Goal: Task Accomplishment & Management: Complete application form

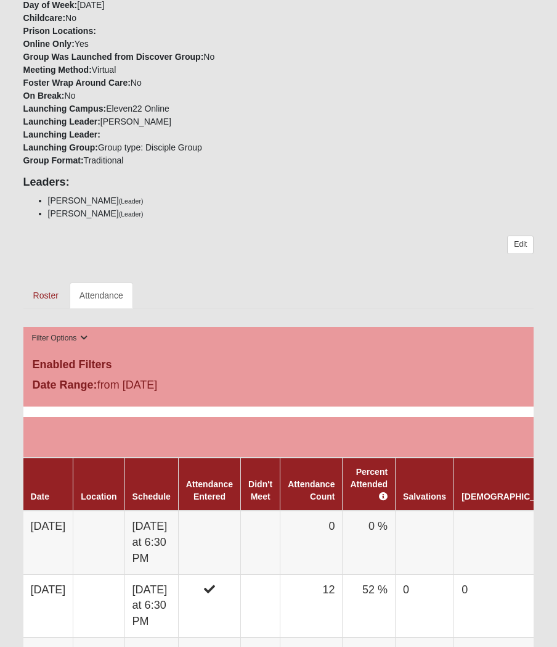
scroll to position [235, 0]
click at [178, 533] on td "[DATE] at 6:30 PM" at bounding box center [152, 542] width 54 height 64
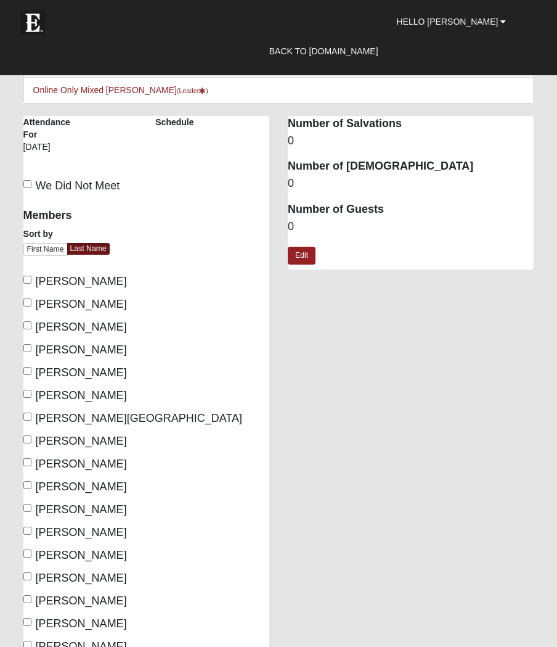
click at [36, 268] on div "Members Sort by First Name Last Name [PERSON_NAME], [PERSON_NAME] [PERSON_NAME]…" at bounding box center [146, 495] width 246 height 591
click at [30, 282] on input "[PERSON_NAME]" at bounding box center [27, 280] width 8 height 8
checkbox input "true"
click at [31, 303] on input "[PERSON_NAME]" at bounding box center [27, 302] width 8 height 8
checkbox input "true"
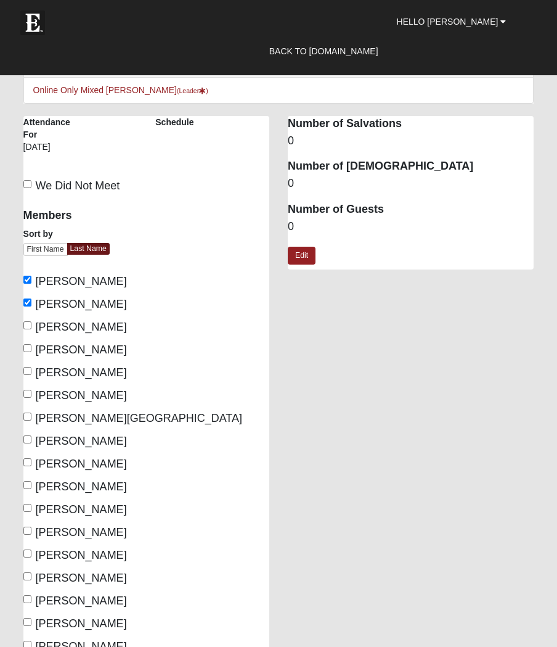
click at [31, 326] on input "[PERSON_NAME]" at bounding box center [27, 325] width 8 height 8
checkbox input "true"
click at [29, 352] on input "[PERSON_NAME]" at bounding box center [27, 348] width 8 height 8
checkbox input "true"
click at [31, 374] on input "[PERSON_NAME]" at bounding box center [27, 371] width 8 height 8
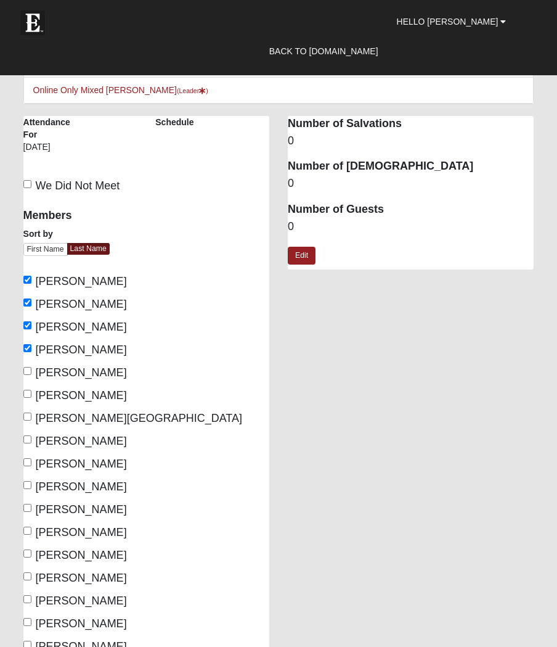
checkbox input "true"
click at [31, 395] on input "[PERSON_NAME]" at bounding box center [27, 394] width 8 height 8
checkbox input "true"
click at [31, 419] on input "[PERSON_NAME][GEOGRAPHIC_DATA]" at bounding box center [27, 416] width 8 height 8
checkbox input "true"
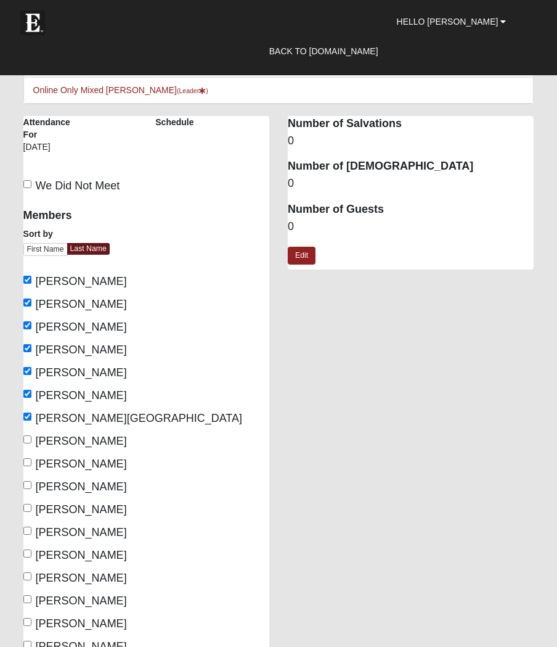
click at [28, 530] on input "[PERSON_NAME]" at bounding box center [27, 531] width 8 height 8
checkbox input "true"
click at [30, 554] on input "[PERSON_NAME]" at bounding box center [27, 553] width 8 height 8
click at [26, 550] on input "[PERSON_NAME]" at bounding box center [27, 553] width 8 height 8
checkbox input "false"
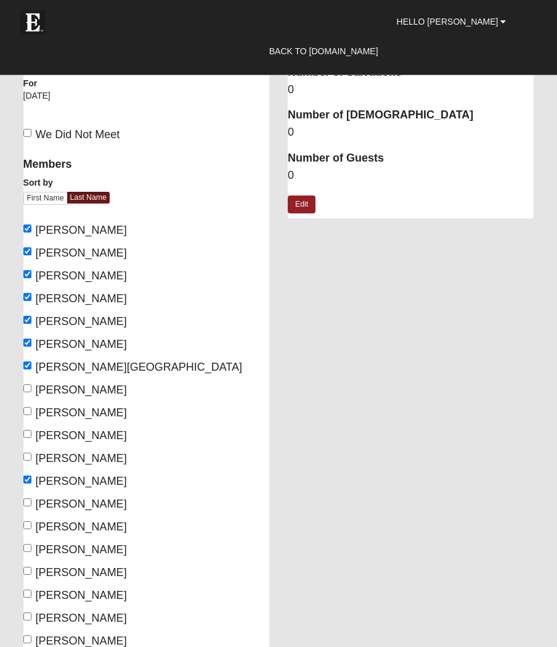
scroll to position [52, 0]
click at [31, 615] on input "[PERSON_NAME]" at bounding box center [27, 616] width 8 height 8
checkbox input "true"
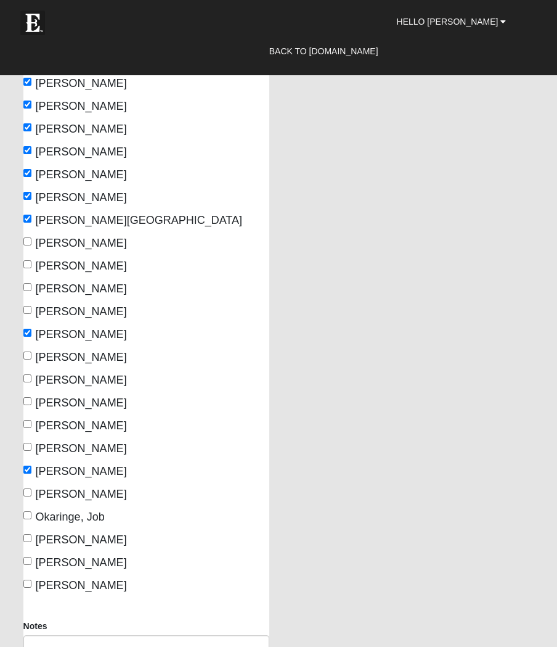
scroll to position [199, 0]
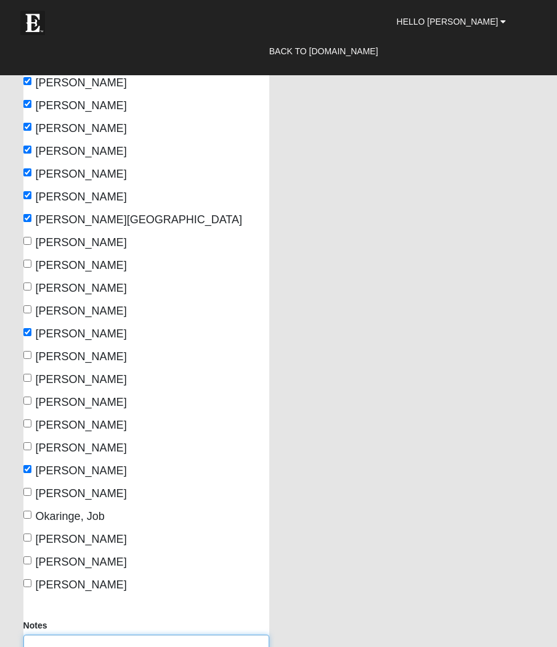
click at [92, 645] on textarea "Notes" at bounding box center [146, 657] width 246 height 46
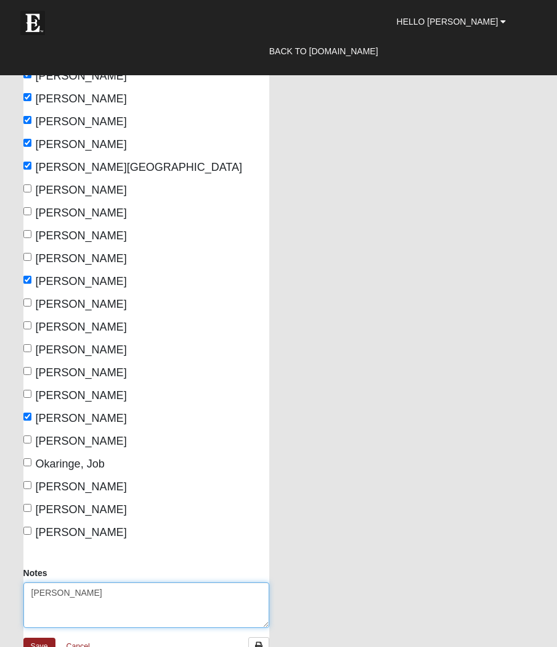
scroll to position [251, 0]
type textarea "[PERSON_NAME]"
click at [41, 211] on span "[PERSON_NAME]" at bounding box center [81, 213] width 91 height 12
click at [31, 211] on input "[PERSON_NAME]" at bounding box center [27, 211] width 8 height 8
checkbox input "true"
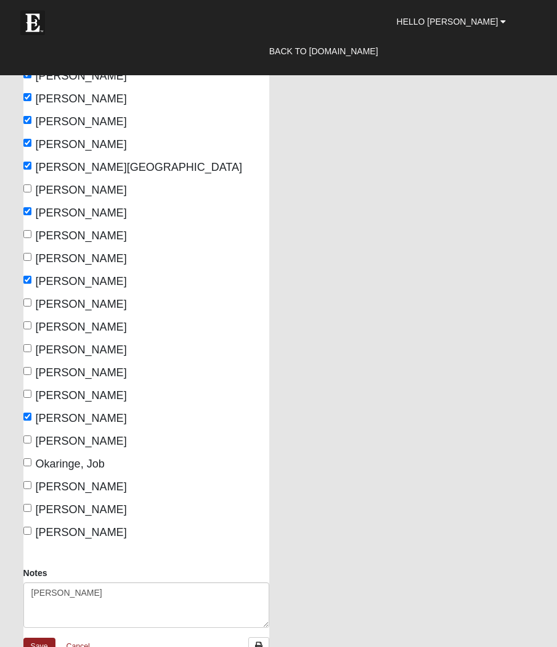
click at [42, 637] on link "Save" at bounding box center [39, 646] width 32 height 18
